Goal: Information Seeking & Learning: Learn about a topic

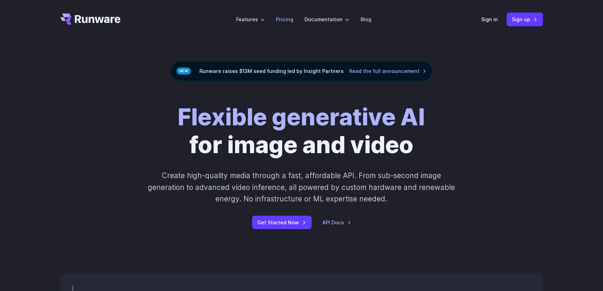
click at [286, 20] on link "Pricing" at bounding box center [284, 19] width 17 height 8
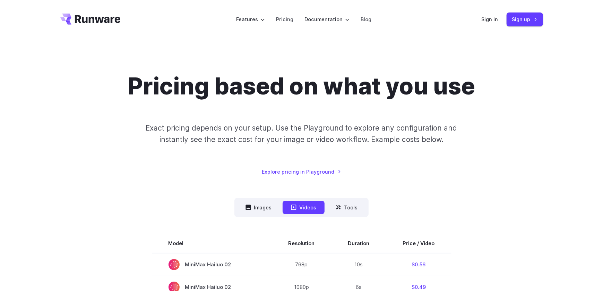
scroll to position [104, 0]
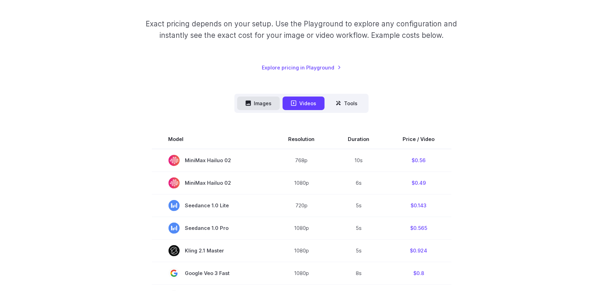
click at [251, 107] on button "Images" at bounding box center [258, 103] width 43 height 14
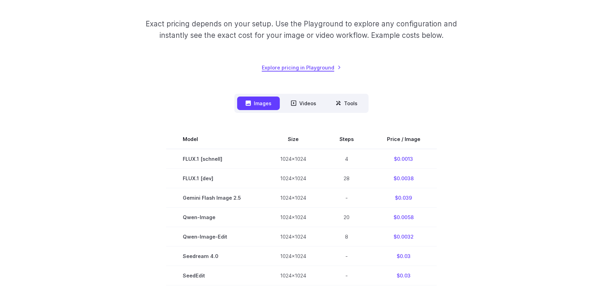
click at [300, 70] on link "Explore pricing in Playground" at bounding box center [301, 67] width 79 height 8
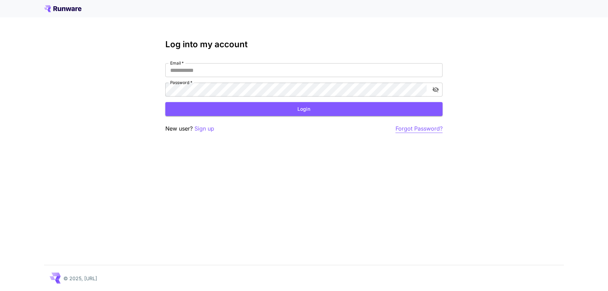
click at [404, 128] on p "Forgot Password?" at bounding box center [419, 128] width 47 height 9
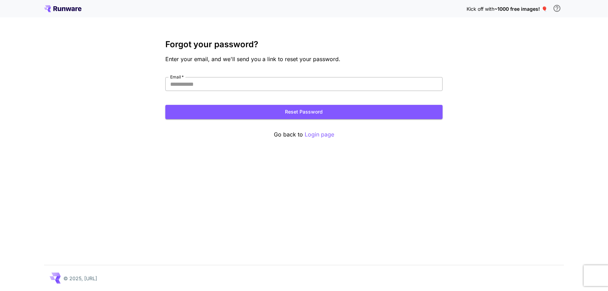
click at [231, 88] on input "Email   *" at bounding box center [303, 84] width 277 height 14
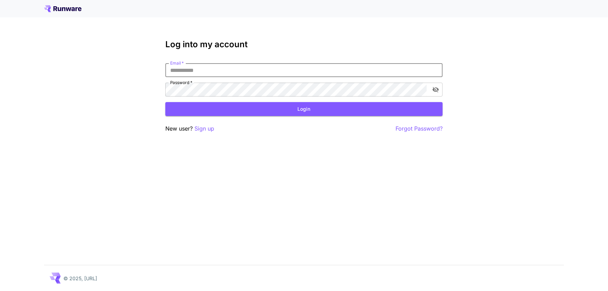
click at [266, 71] on input "Email   *" at bounding box center [303, 70] width 277 height 14
type input "*"
type input "**********"
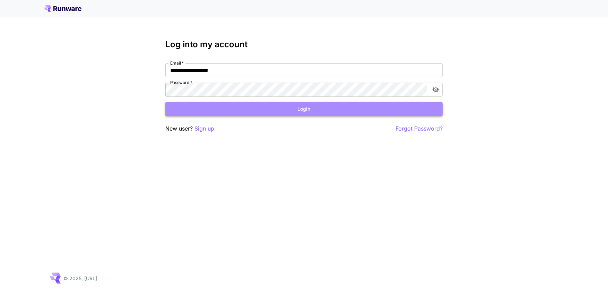
click at [262, 108] on button "Login" at bounding box center [303, 109] width 277 height 14
click at [250, 105] on button "Login" at bounding box center [303, 109] width 277 height 14
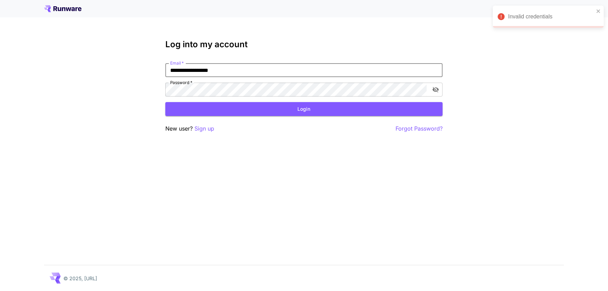
drag, startPoint x: 253, startPoint y: 69, endPoint x: 76, endPoint y: 68, distance: 177.5
click at [76, 68] on div "**********" at bounding box center [304, 145] width 608 height 291
click at [410, 129] on p "Forgot Password?" at bounding box center [419, 128] width 47 height 9
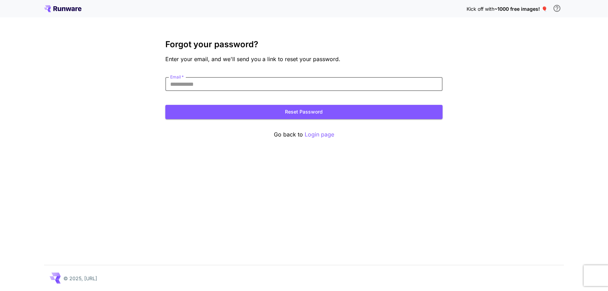
click at [274, 86] on input "Email   *" at bounding box center [303, 84] width 277 height 14
paste input "**********"
type input "**********"
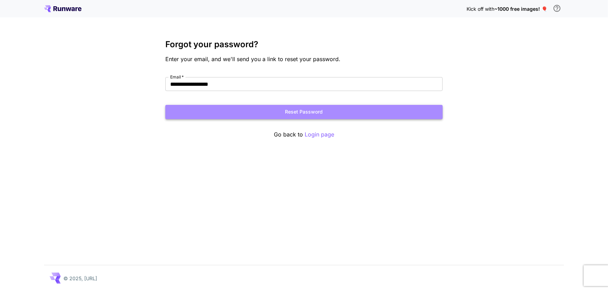
click at [274, 106] on button "Reset Password" at bounding box center [303, 112] width 277 height 14
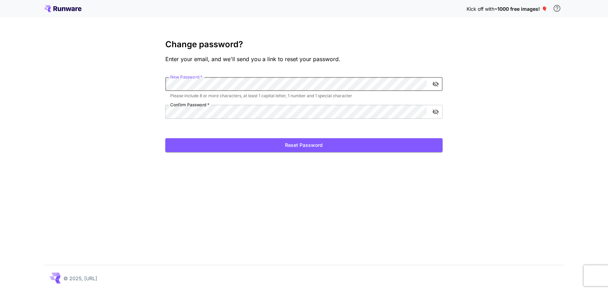
click at [62, 79] on div "Kick off with ~1000 free images! 🎈 Change password? Enter your email, and we'll…" at bounding box center [304, 145] width 608 height 291
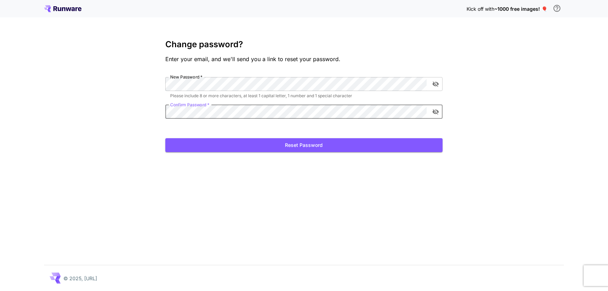
click at [71, 110] on div "Kick off with ~1000 free images! 🎈 Change password? Enter your email, and we'll…" at bounding box center [304, 145] width 608 height 291
click at [223, 144] on button "Reset Password" at bounding box center [303, 145] width 277 height 14
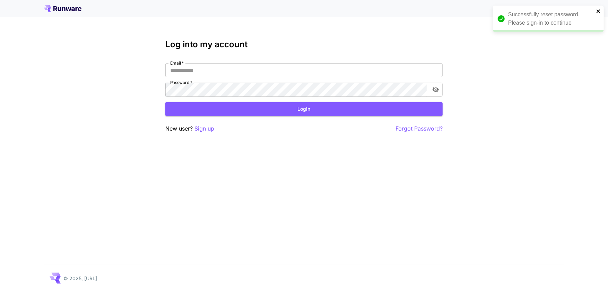
click at [598, 12] on icon "close" at bounding box center [598, 11] width 5 height 6
click at [62, 9] on icon at bounding box center [63, 9] width 3 height 4
click at [69, 9] on icon at bounding box center [69, 9] width 6 height 4
click at [212, 70] on input "Email   *" at bounding box center [303, 70] width 277 height 14
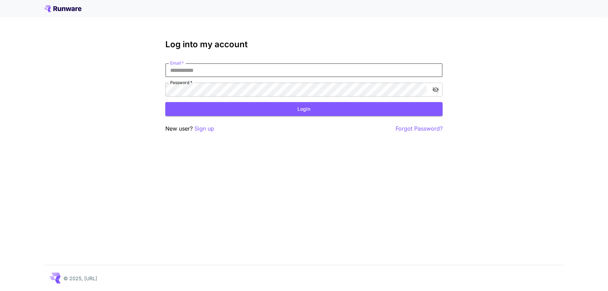
click at [212, 70] on input "Email   *" at bounding box center [303, 70] width 277 height 14
paste input "**********"
type input "**********"
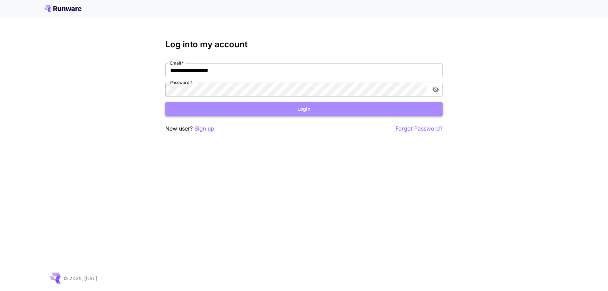
click at [251, 107] on button "Login" at bounding box center [303, 109] width 277 height 14
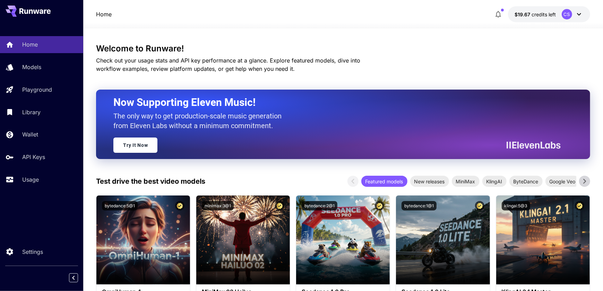
click at [576, 15] on icon at bounding box center [579, 14] width 8 height 8
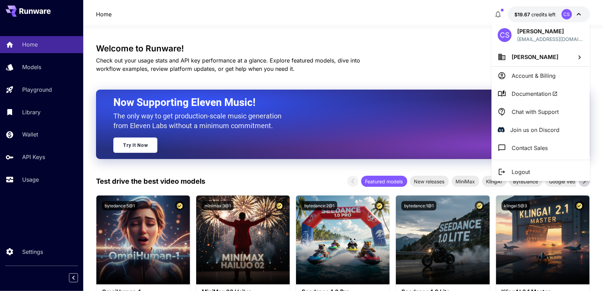
click at [134, 182] on div at bounding box center [304, 145] width 608 height 291
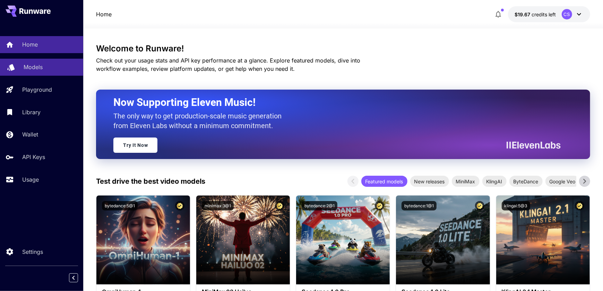
click at [29, 71] on link "Models" at bounding box center [41, 67] width 83 height 17
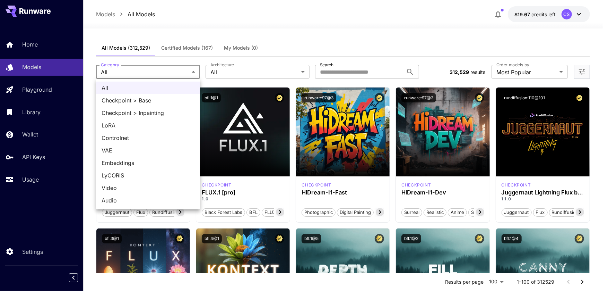
click at [126, 69] on div at bounding box center [304, 145] width 608 height 291
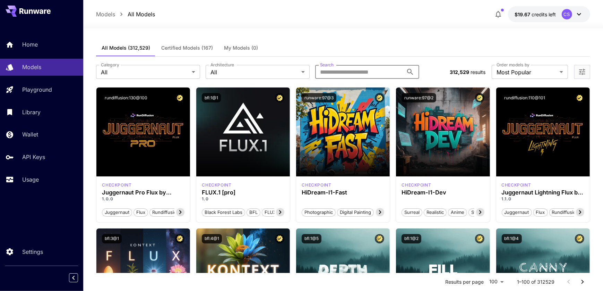
click at [383, 71] on input "Search" at bounding box center [359, 72] width 88 height 14
type input "*"
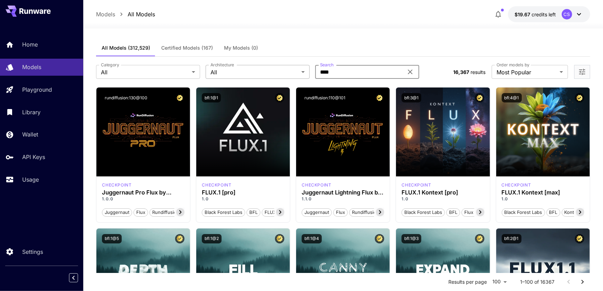
drag, startPoint x: 354, startPoint y: 70, endPoint x: 307, endPoint y: 72, distance: 46.9
click at [307, 71] on div "Category All *** Category Architecture All *** Architecture Search **** Search" at bounding box center [272, 72] width 352 height 14
type input "*"
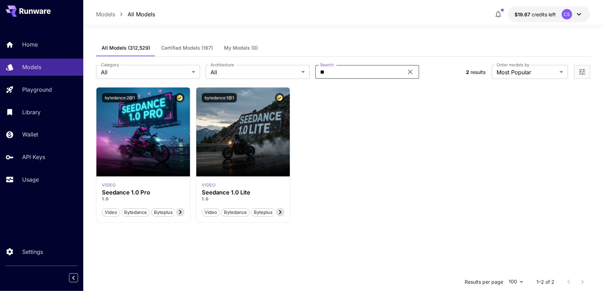
type input "*"
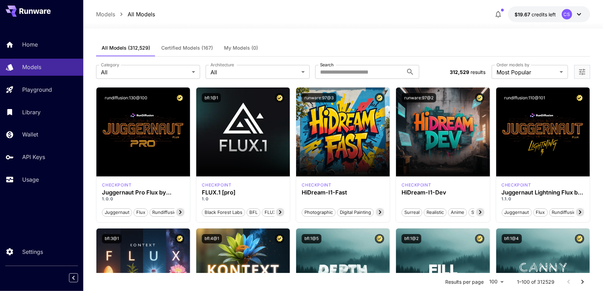
click at [577, 71] on div at bounding box center [582, 72] width 16 height 14
click at [580, 71] on icon "Open more filters" at bounding box center [582, 72] width 6 height 6
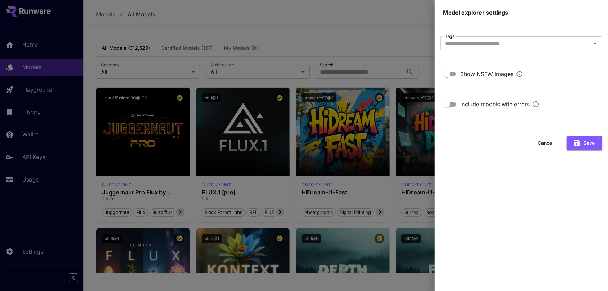
click at [414, 45] on div at bounding box center [304, 145] width 608 height 291
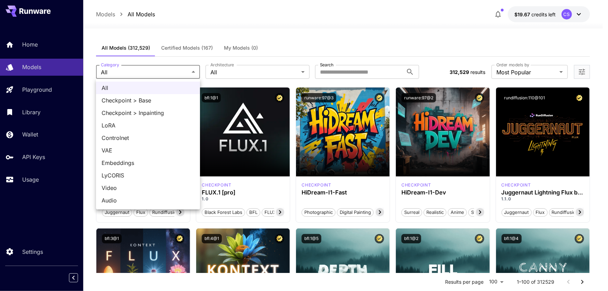
click at [261, 70] on div at bounding box center [304, 145] width 608 height 291
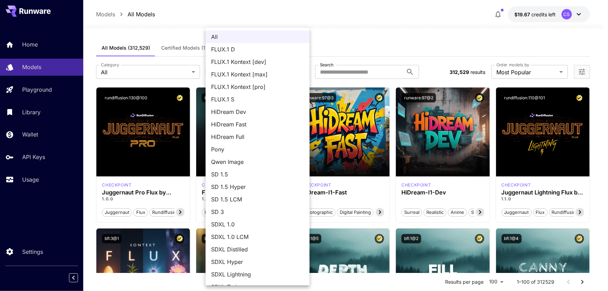
click at [254, 160] on span "Qwen Image" at bounding box center [257, 161] width 93 height 8
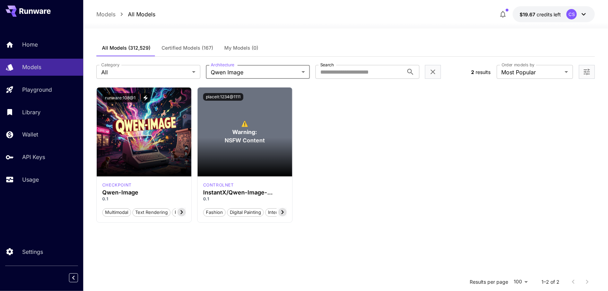
click at [274, 71] on body "**********" at bounding box center [304, 208] width 608 height 416
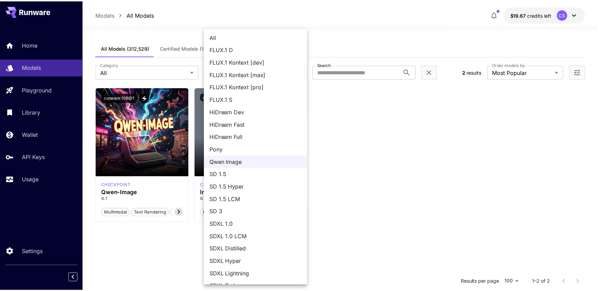
scroll to position [10, 0]
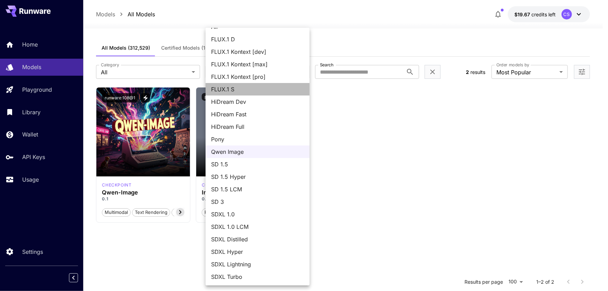
click at [265, 87] on span "FLUX.1 S" at bounding box center [257, 89] width 93 height 8
type input "******"
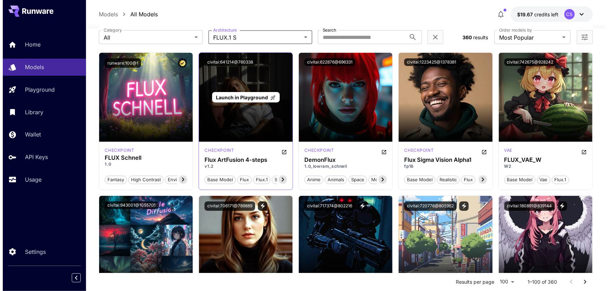
scroll to position [0, 0]
